Goal: Task Accomplishment & Management: Use online tool/utility

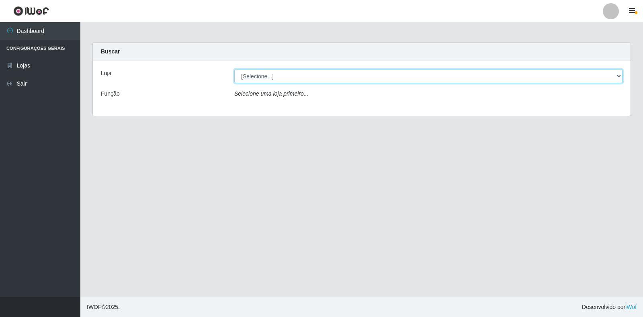
click at [600, 80] on select "[Selecione...] Extrabom - Loja 18 Goiabeiras" at bounding box center [428, 76] width 388 height 14
select select "501"
click at [234, 69] on select "[Selecione...] Extrabom - Loja 18 Goiabeiras" at bounding box center [428, 76] width 388 height 14
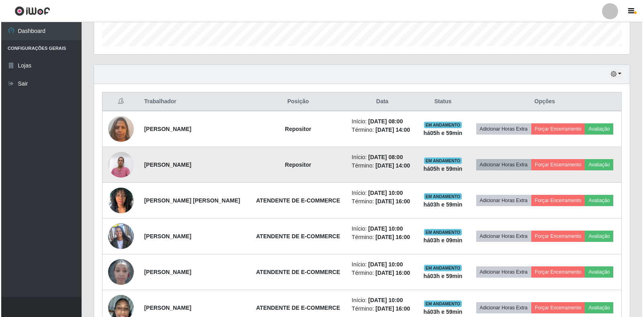
scroll to position [322, 0]
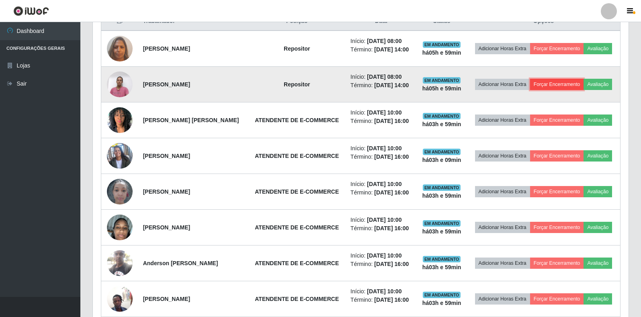
click at [571, 85] on button "Forçar Encerramento" at bounding box center [557, 84] width 54 height 11
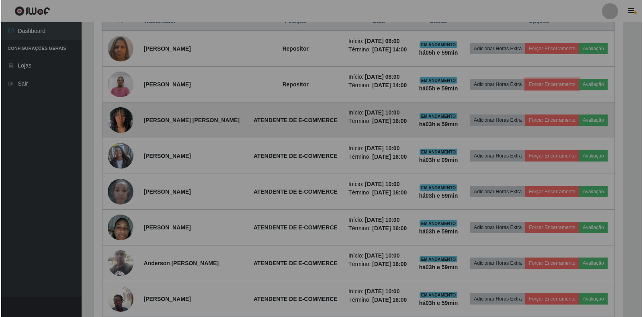
scroll to position [167, 536]
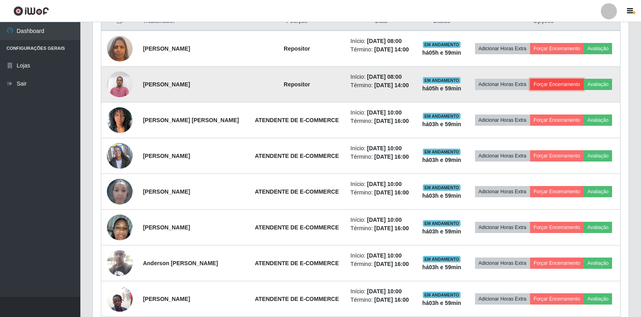
click at [552, 83] on button "Forçar Encerramento" at bounding box center [557, 84] width 54 height 11
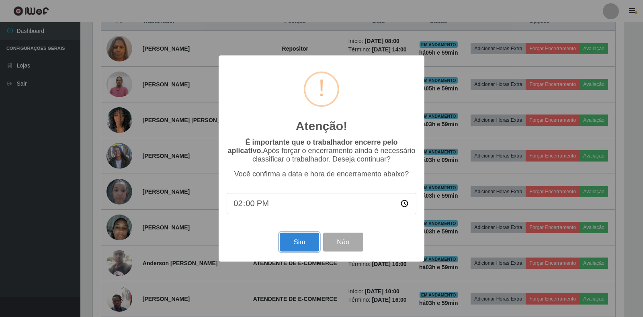
click at [293, 252] on button "Sim" at bounding box center [299, 242] width 39 height 19
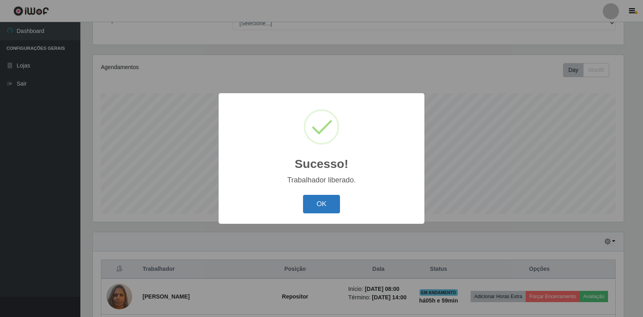
click at [328, 207] on button "OK" at bounding box center [321, 204] width 37 height 19
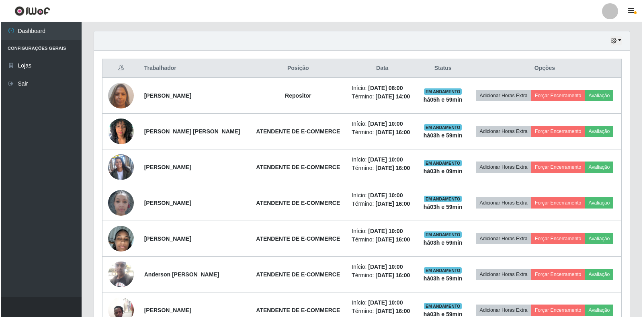
scroll to position [315, 0]
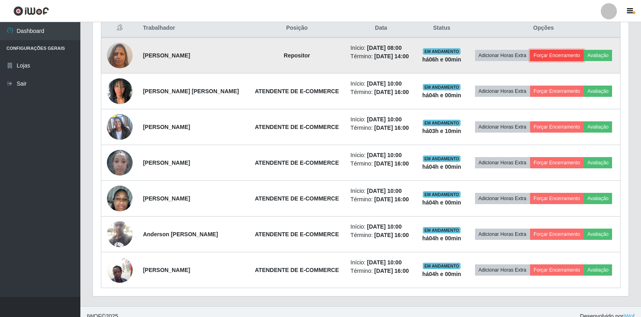
click at [562, 58] on button "Forçar Encerramento" at bounding box center [557, 55] width 54 height 11
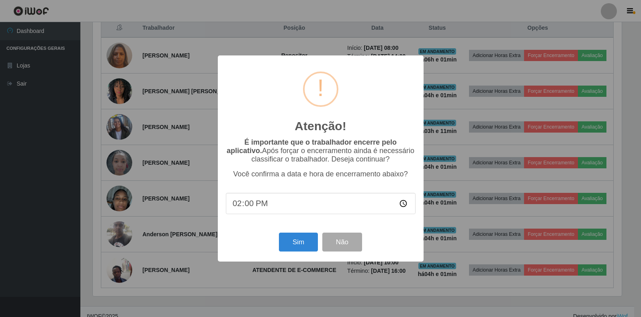
scroll to position [167, 531]
click at [297, 245] on button "Sim" at bounding box center [299, 242] width 39 height 19
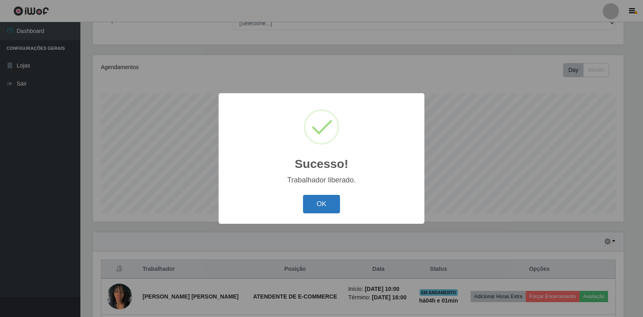
click at [314, 204] on button "OK" at bounding box center [321, 204] width 37 height 19
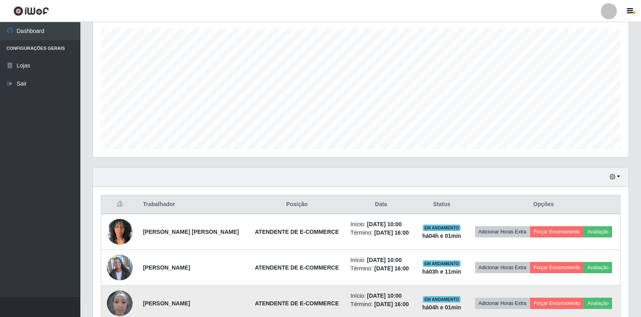
scroll to position [288, 0]
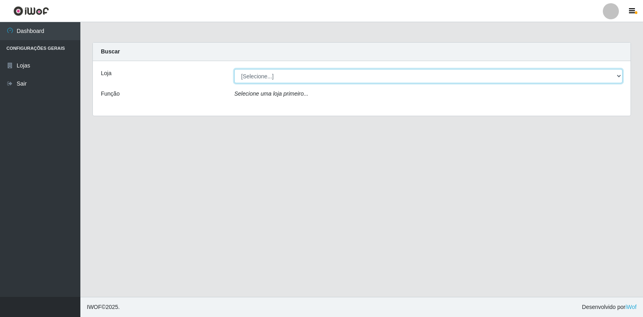
drag, startPoint x: 594, startPoint y: 79, endPoint x: 570, endPoint y: 80, distance: 23.8
click at [594, 79] on select "[Selecione...] Extrabom - Loja 18 Goiabeiras" at bounding box center [428, 76] width 388 height 14
select select "501"
click at [234, 69] on select "[Selecione...] Extrabom - Loja 18 Goiabeiras" at bounding box center [428, 76] width 388 height 14
